Goal: Transaction & Acquisition: Purchase product/service

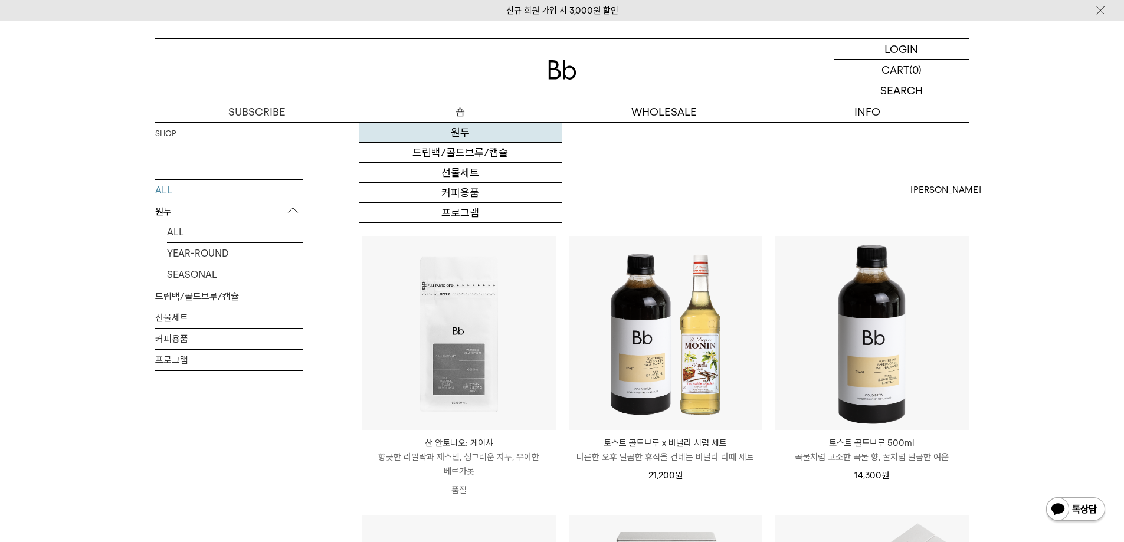
click at [457, 135] on link "원두" at bounding box center [461, 133] width 204 height 20
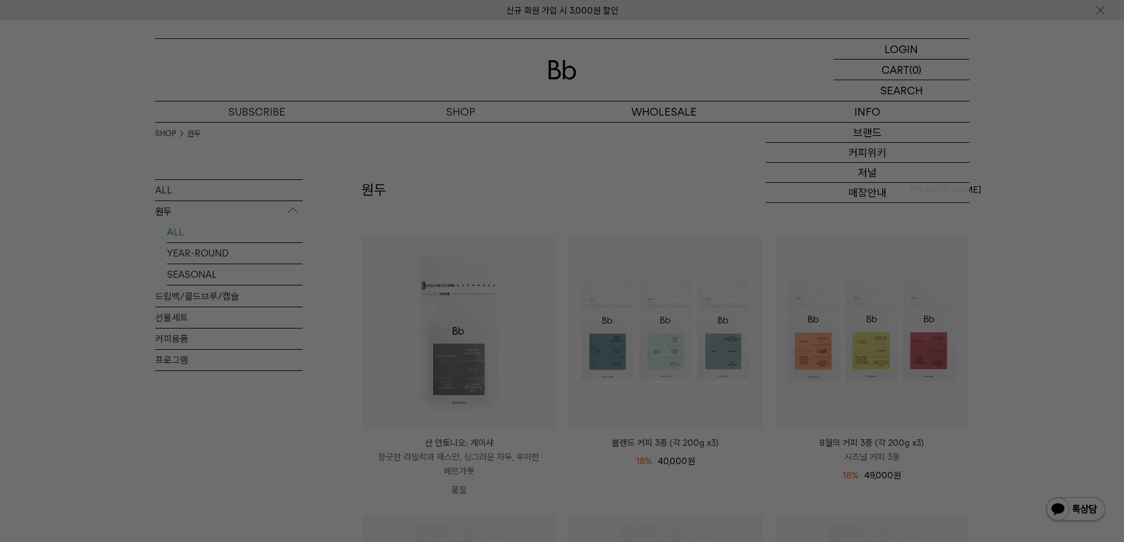
click at [911, 94] on div at bounding box center [562, 271] width 1124 height 542
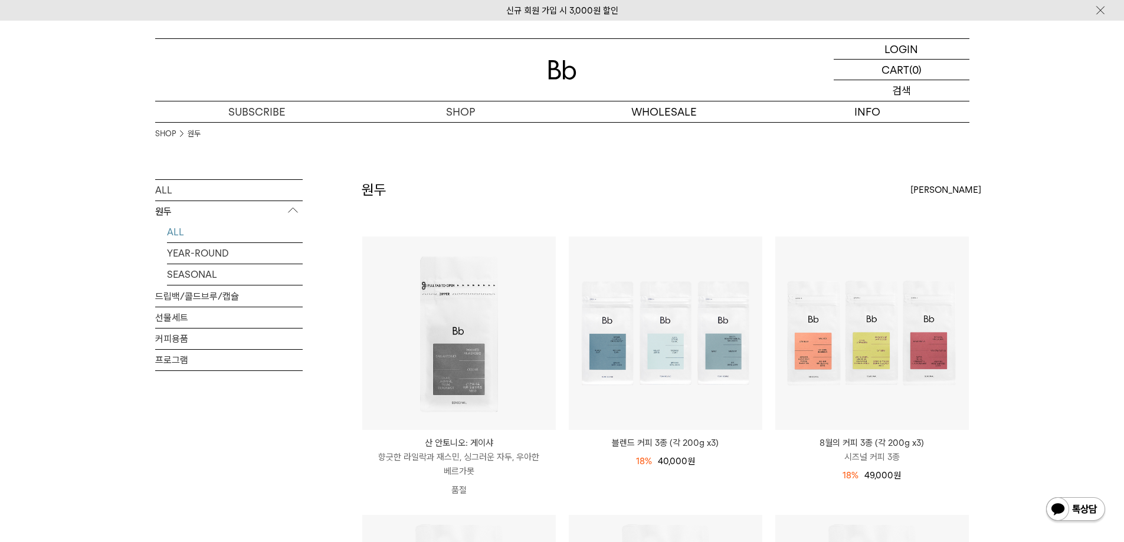
click at [894, 87] on p "검색" at bounding box center [901, 90] width 19 height 21
click at [891, 93] on input "text" at bounding box center [902, 90] width 136 height 21
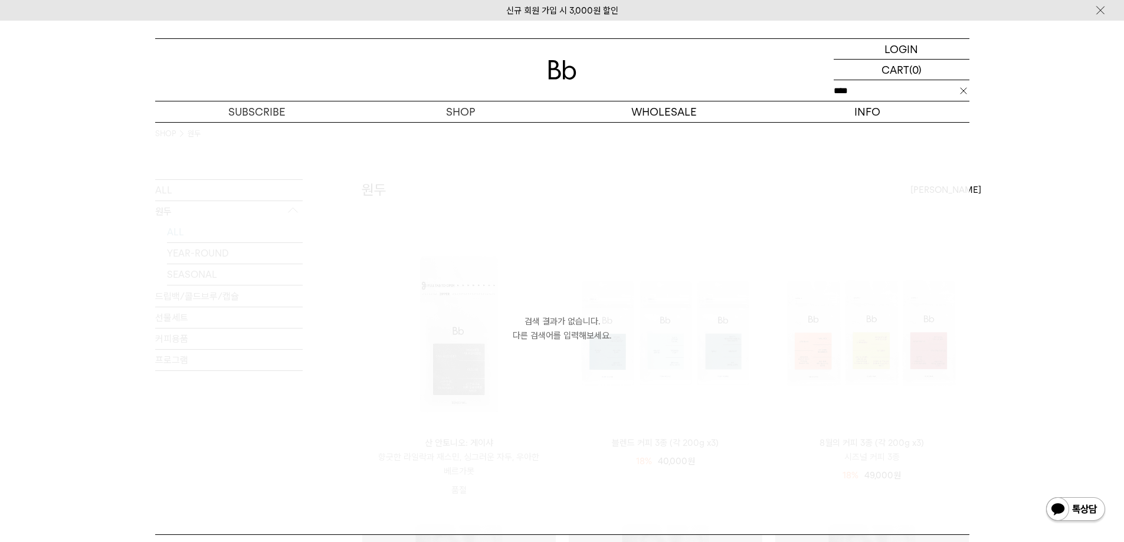
type input "****"
click input "**" at bounding box center [0, 0] width 0 height 0
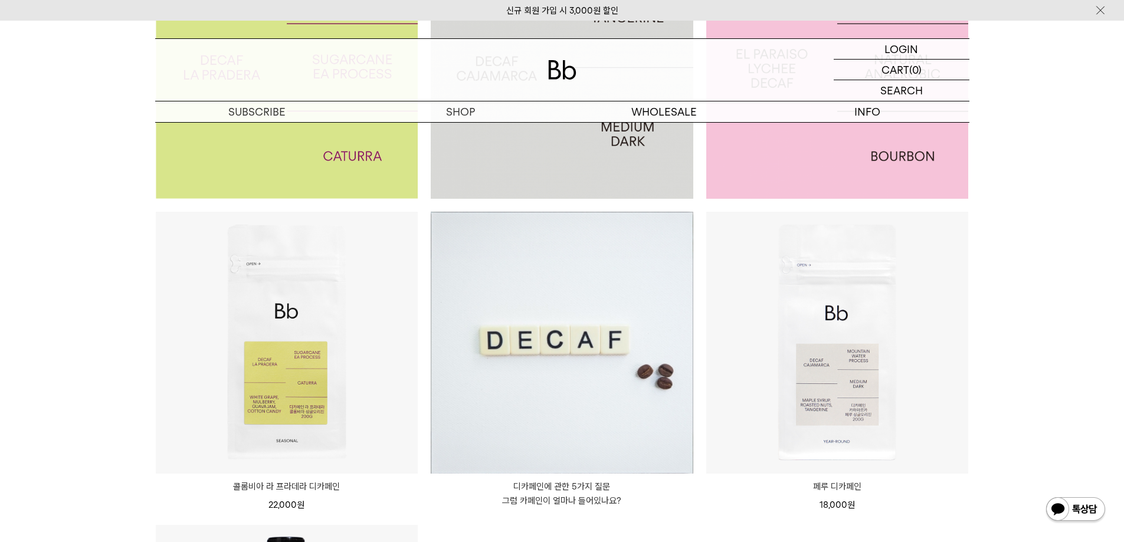
scroll to position [295, 0]
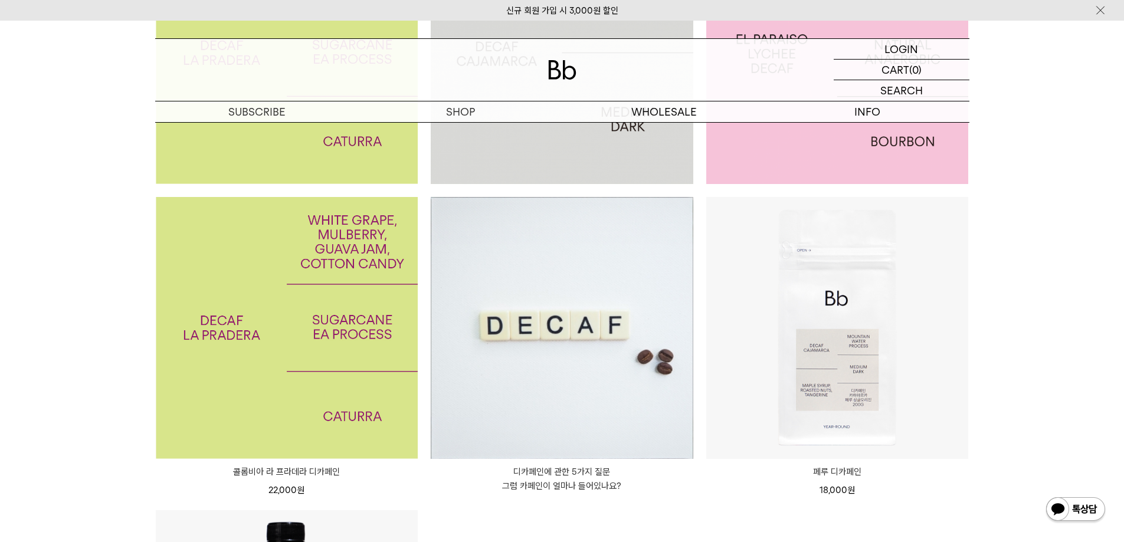
click at [309, 318] on img at bounding box center [287, 328] width 263 height 263
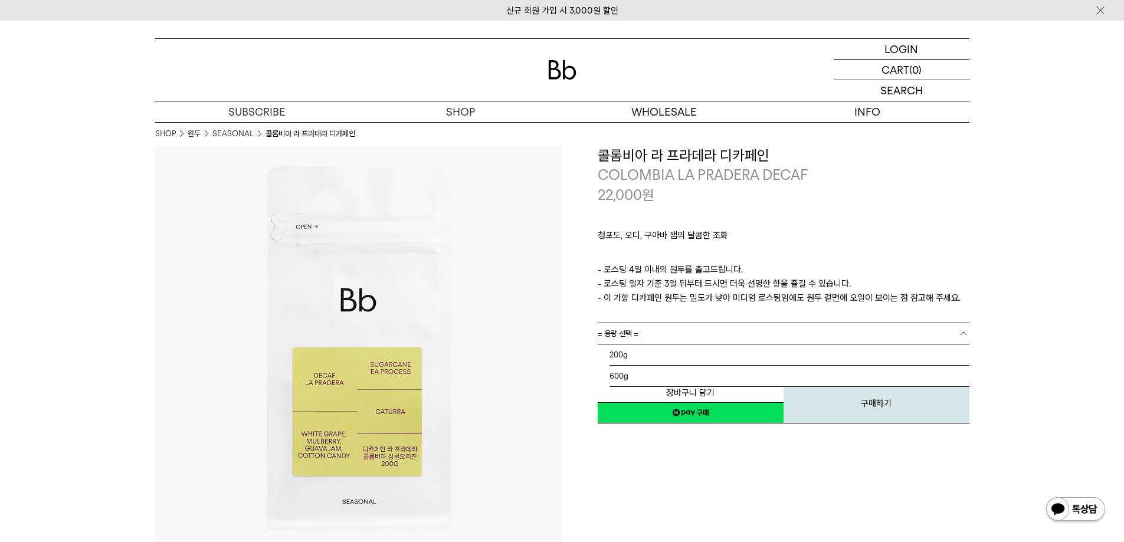
click at [657, 332] on link "= 용량 선택 =" at bounding box center [784, 333] width 372 height 21
click at [652, 373] on li "600g" at bounding box center [789, 376] width 360 height 21
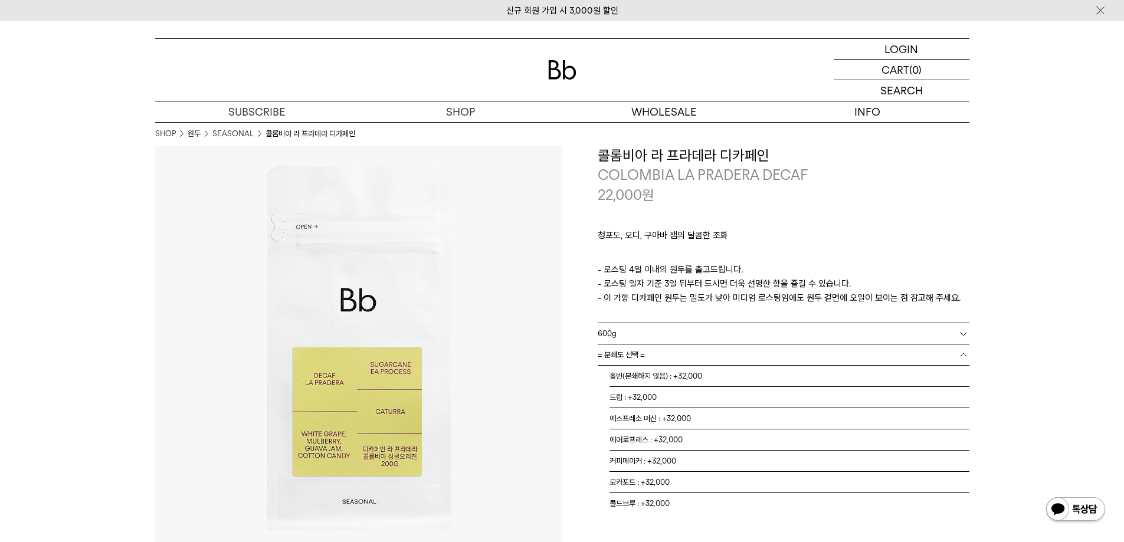
click at [657, 356] on link "= 분쇄도 선택 =" at bounding box center [784, 355] width 372 height 21
click at [655, 378] on li "홀빈(분쇄하지 않음) : +32,000" at bounding box center [789, 376] width 360 height 21
